Goal: Task Accomplishment & Management: Use online tool/utility

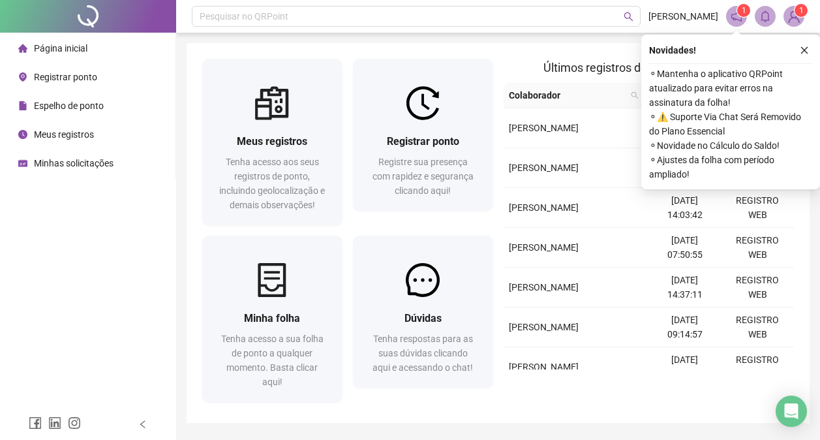
drag, startPoint x: 0, startPoint y: 0, endPoint x: 65, endPoint y: 77, distance: 100.4
click at [65, 77] on span "Registrar ponto" at bounding box center [65, 77] width 63 height 10
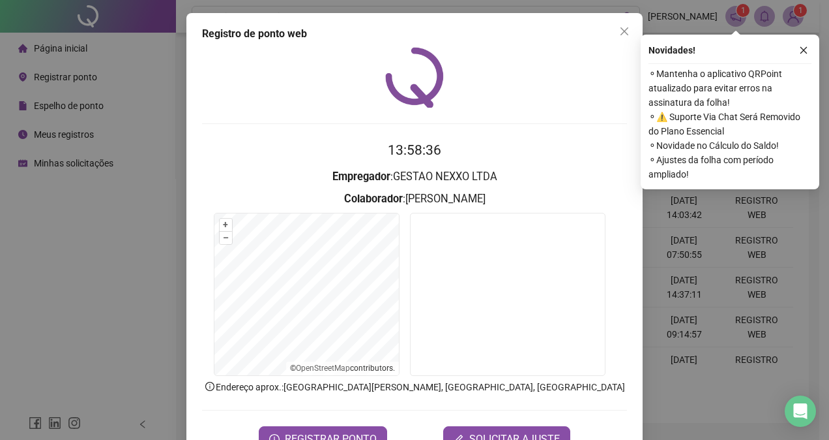
scroll to position [41, 0]
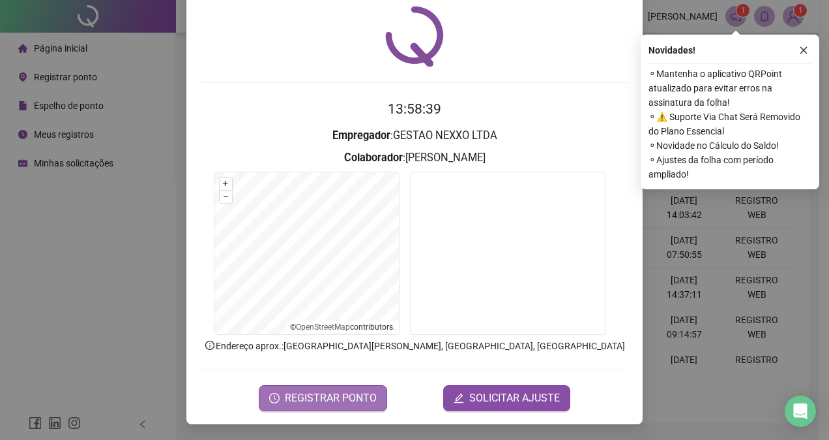
click at [335, 395] on span "REGISTRAR PONTO" at bounding box center [331, 398] width 92 height 16
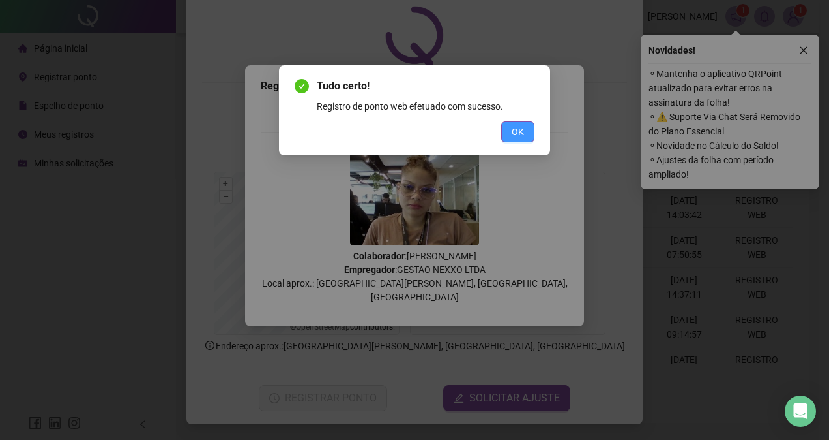
click at [522, 128] on span "OK" at bounding box center [518, 132] width 12 height 14
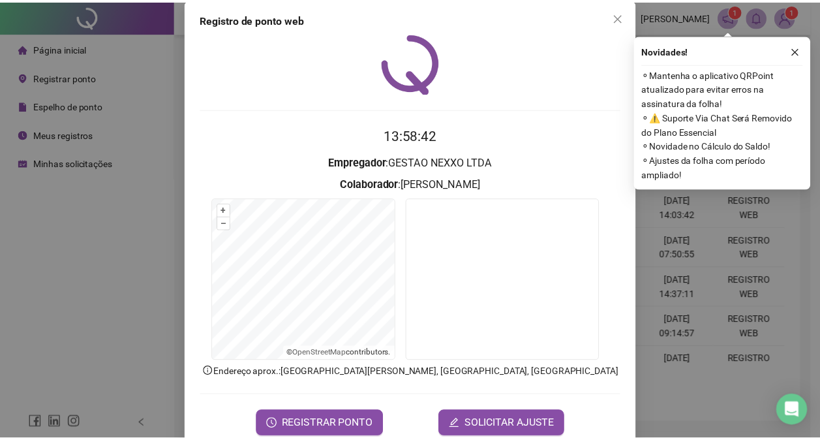
scroll to position [0, 0]
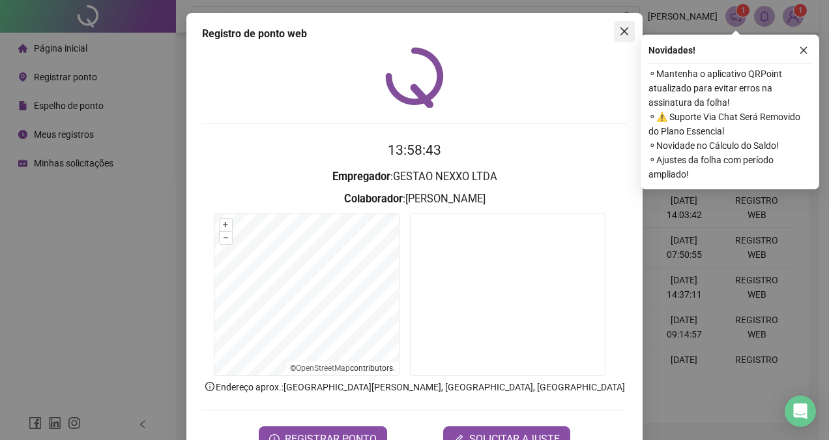
click at [627, 27] on span "Close" at bounding box center [624, 31] width 21 height 10
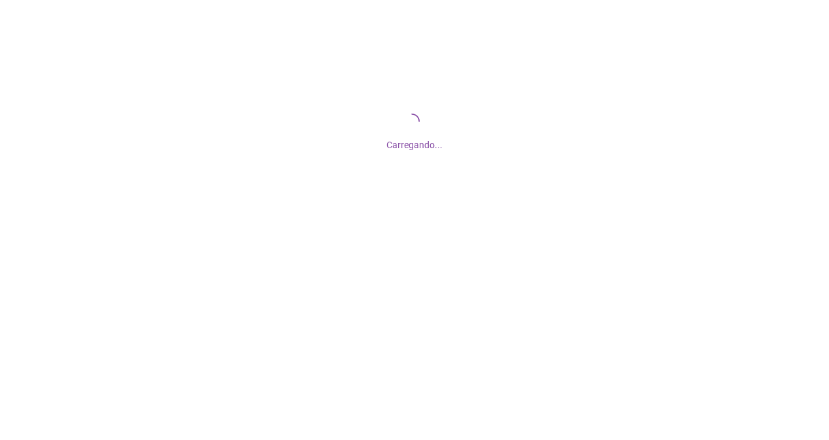
click at [802, 52] on div "Carregando..." at bounding box center [414, 130] width 829 height 261
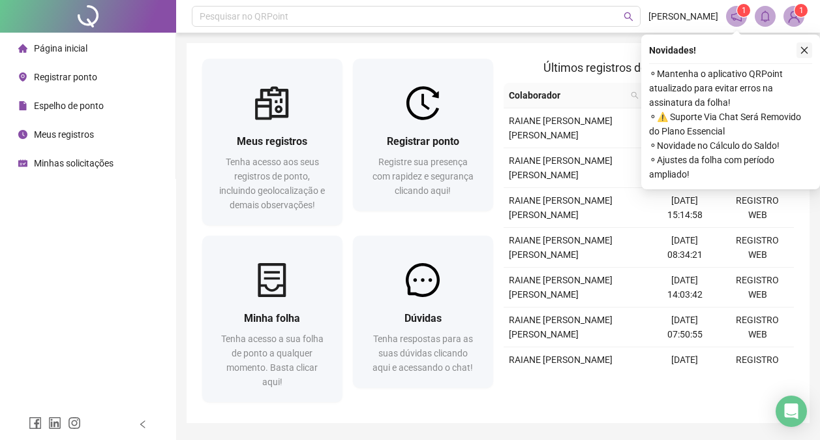
click at [803, 48] on icon "close" at bounding box center [803, 50] width 9 height 9
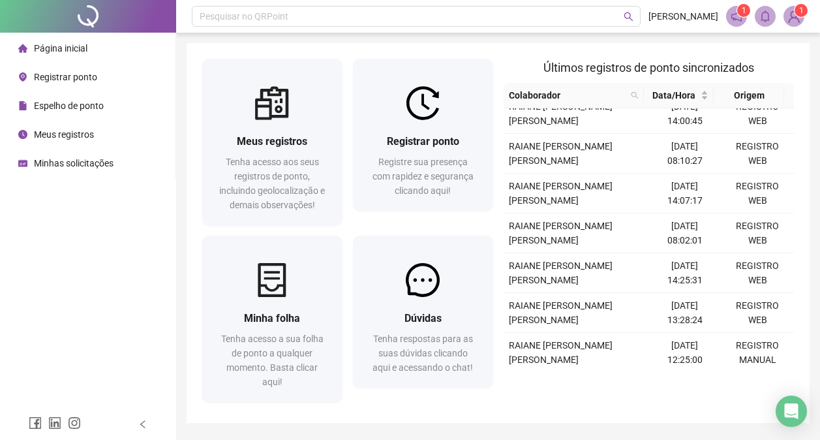
scroll to position [336, 0]
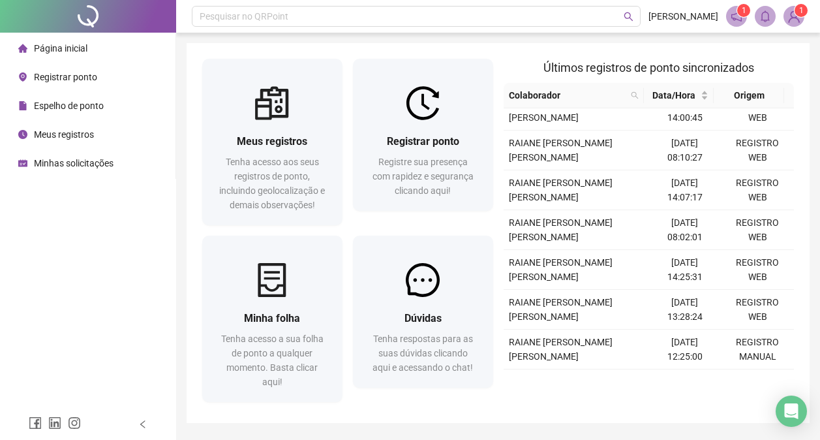
click at [86, 108] on span "Espelho de ponto" at bounding box center [69, 105] width 70 height 10
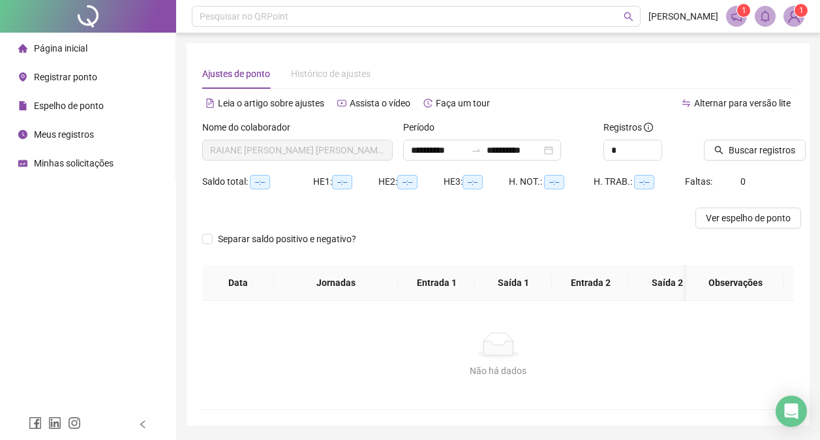
type input "**********"
click at [761, 153] on span "Buscar registros" at bounding box center [761, 150] width 67 height 14
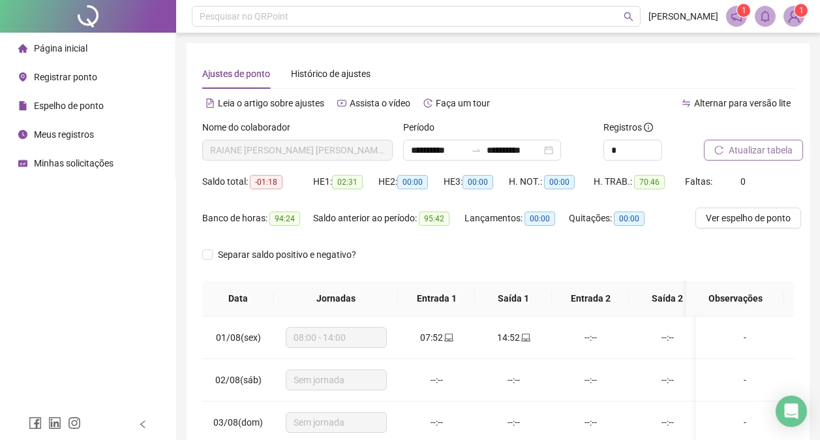
click at [68, 50] on span "Página inicial" at bounding box center [60, 48] width 53 height 10
